Goal: Task Accomplishment & Management: Use online tool/utility

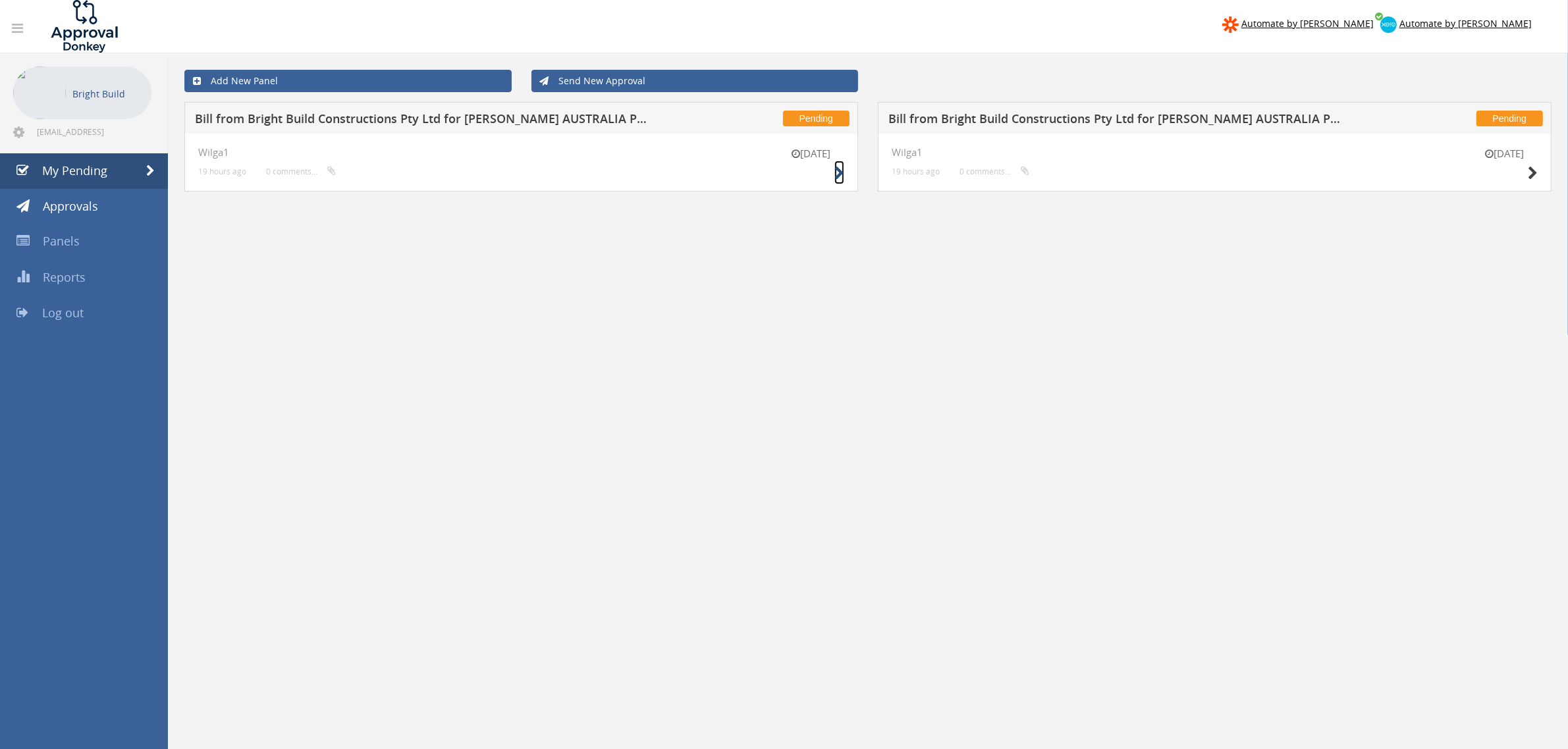
click at [841, 179] on icon at bounding box center [839, 173] width 10 height 14
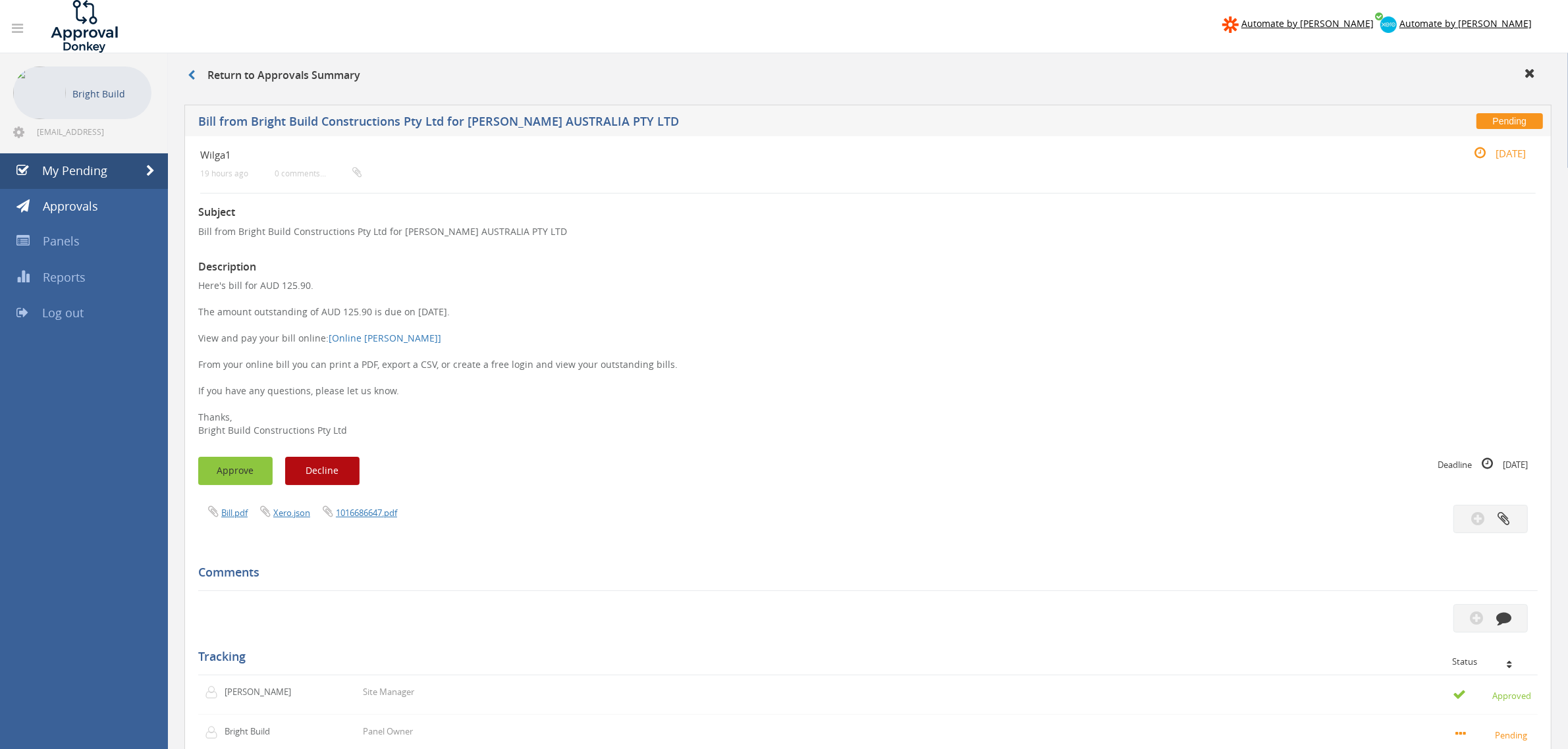
click at [225, 473] on button "Approve" at bounding box center [235, 471] width 74 height 28
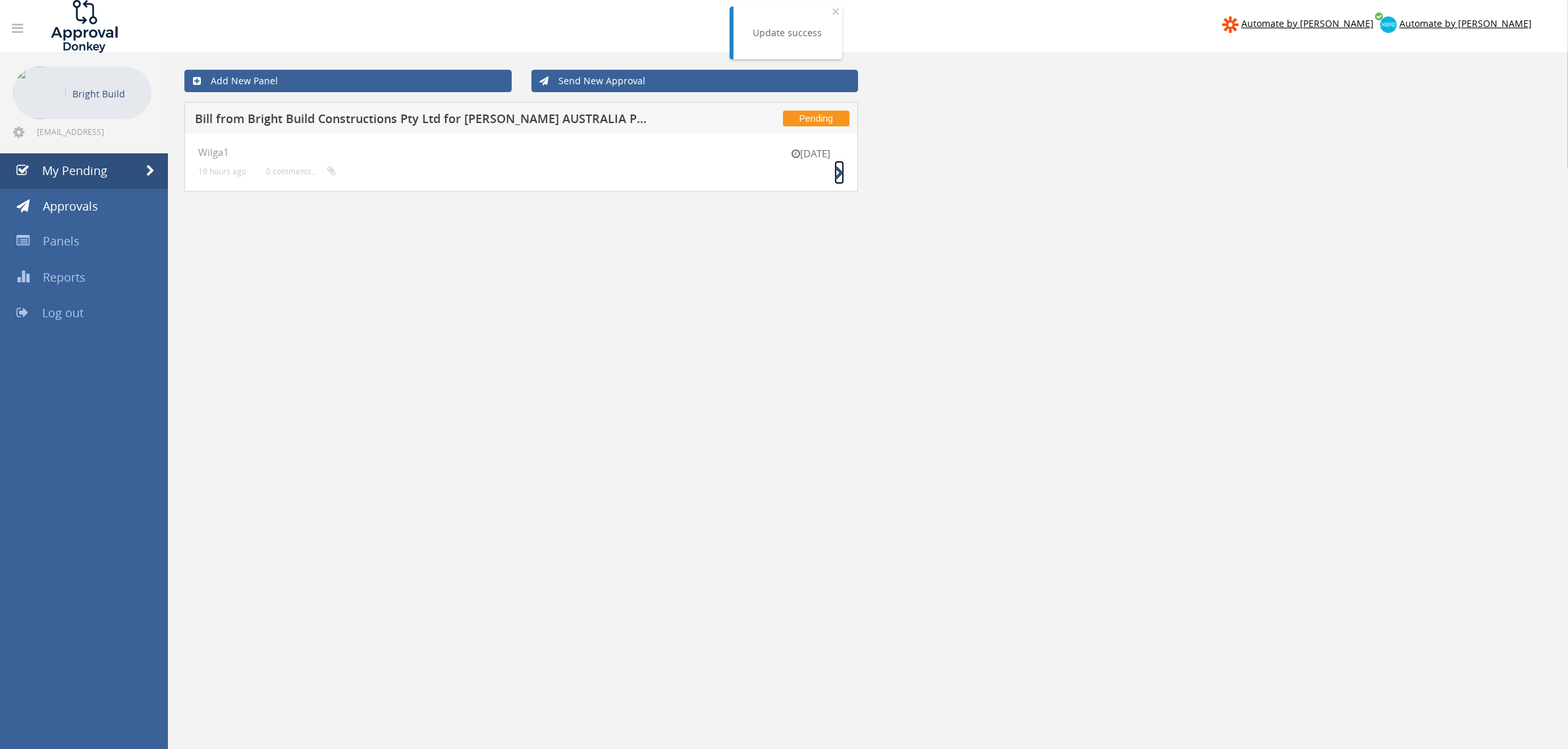
click at [834, 165] on small at bounding box center [839, 173] width 10 height 18
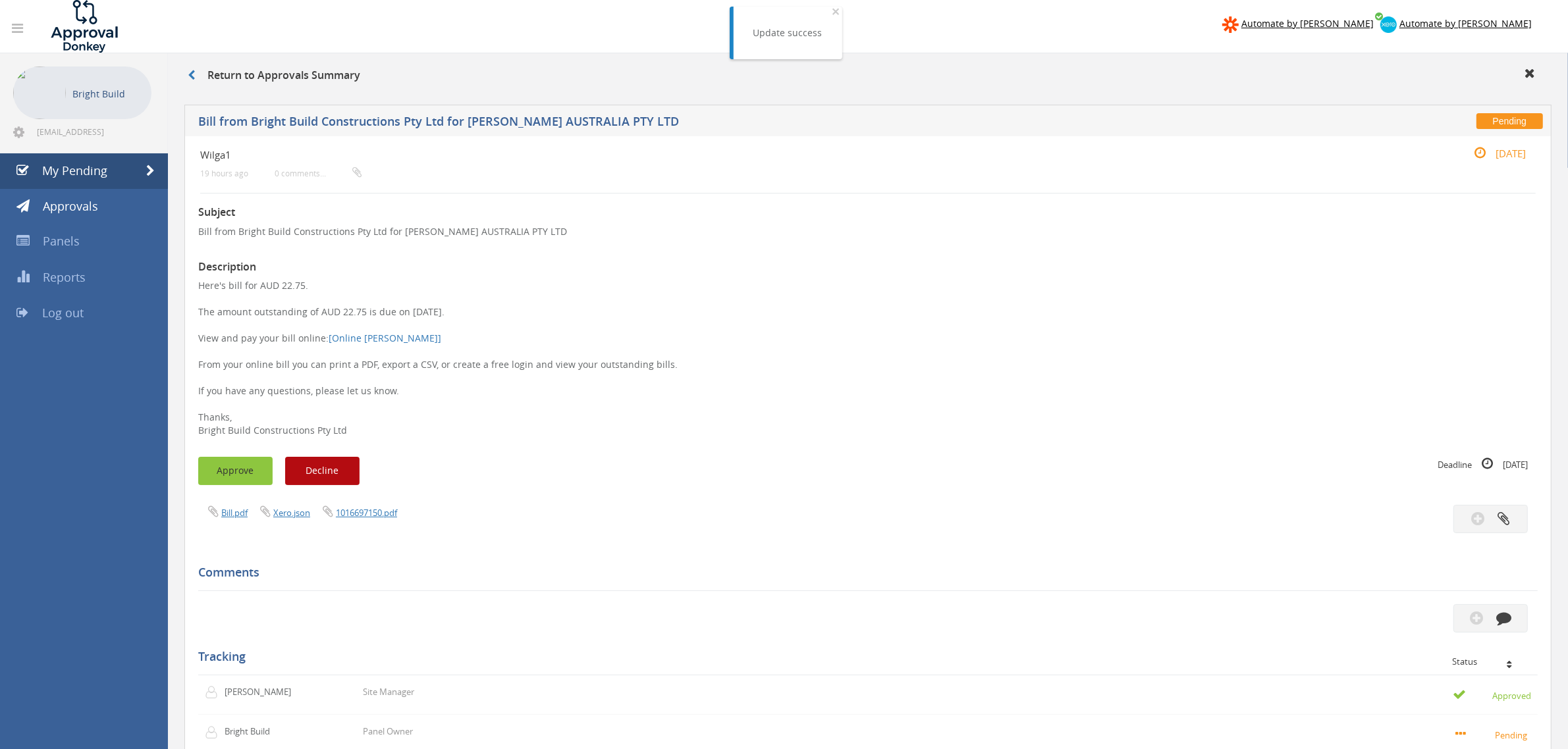
click at [237, 459] on button "Approve" at bounding box center [235, 471] width 74 height 28
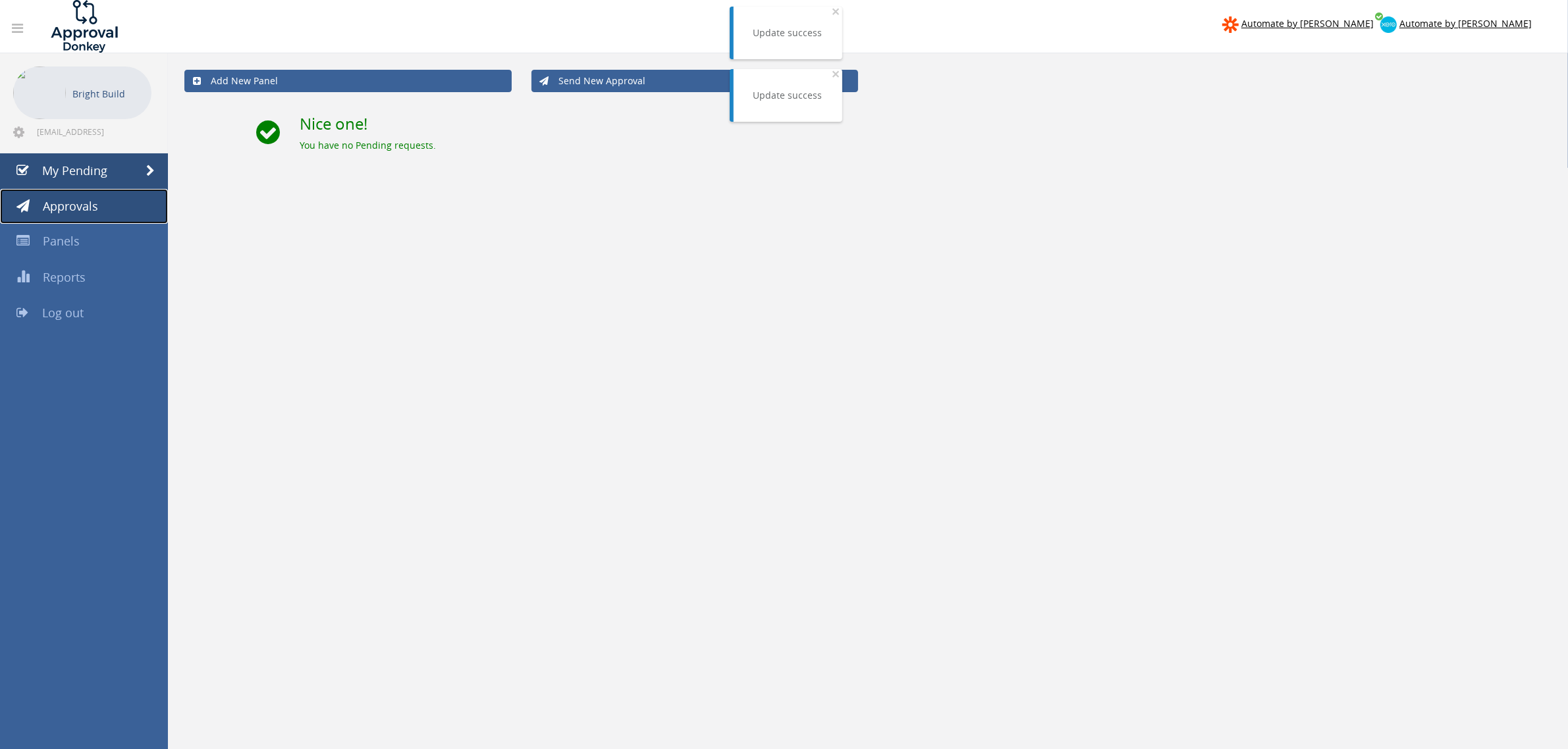
click at [74, 212] on span "Approvals" at bounding box center [70, 206] width 55 height 16
